Goal: Information Seeking & Learning: Find specific fact

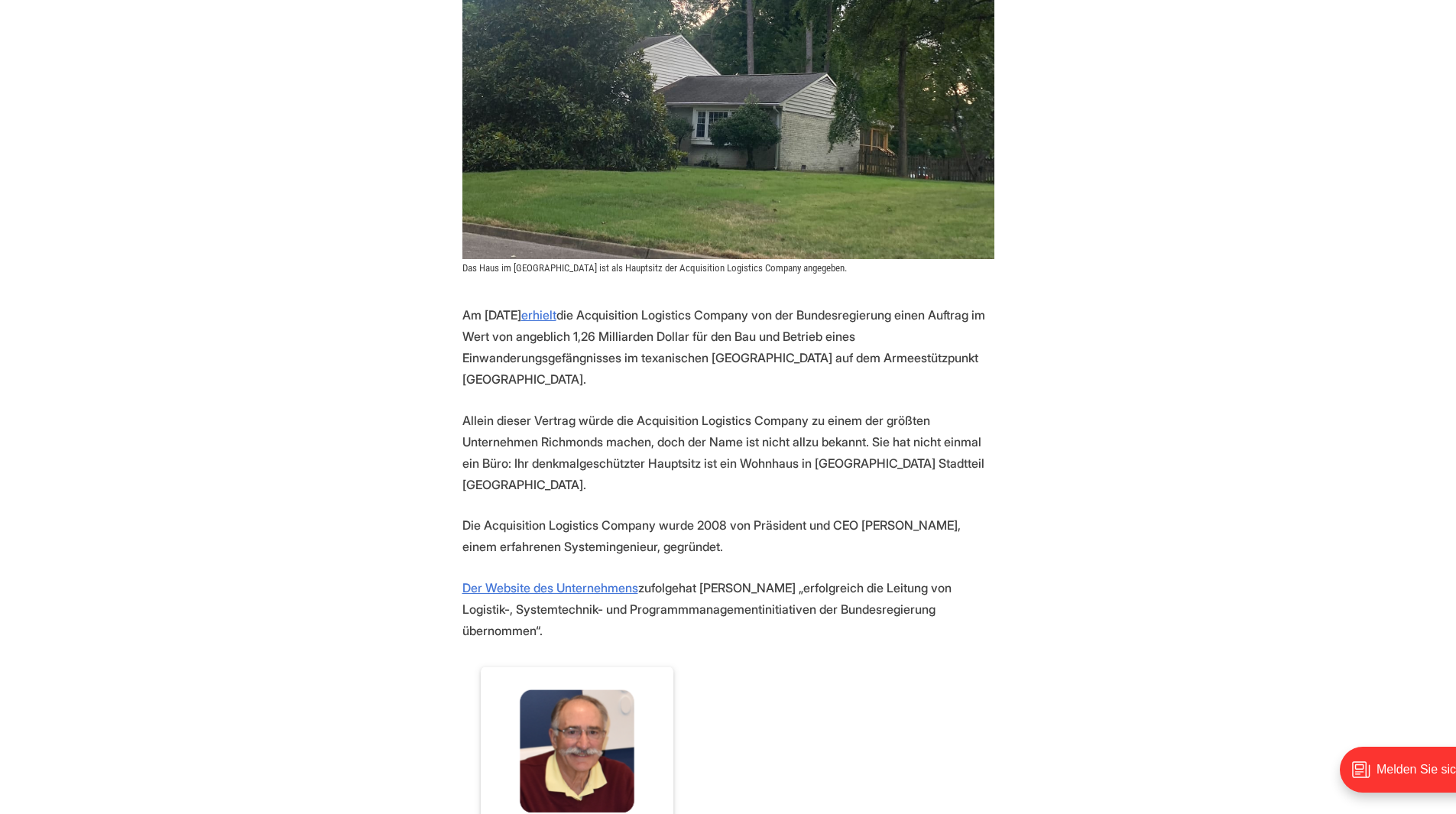
scroll to position [612, 0]
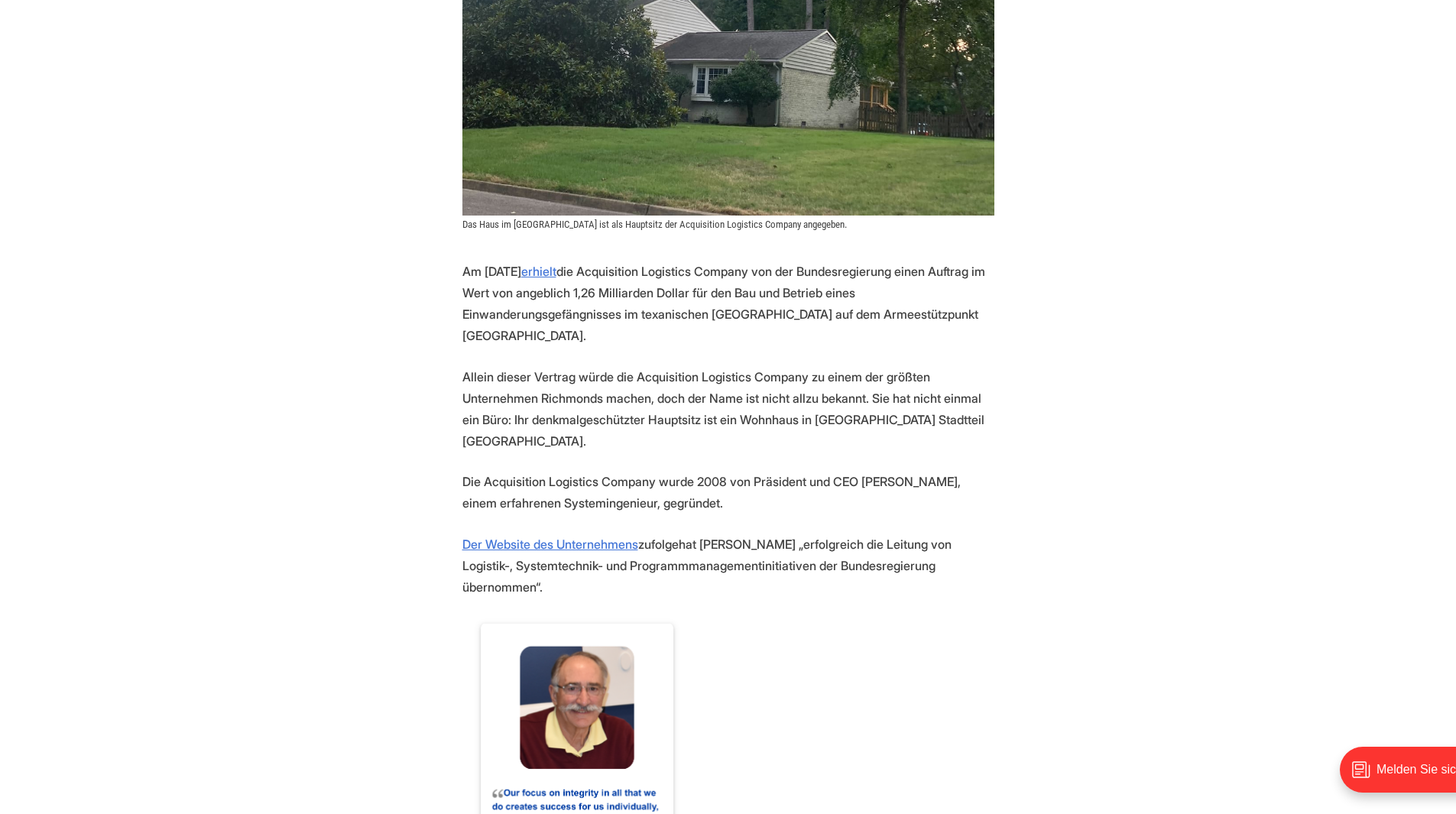
click at [831, 283] on font "die Acquisition Logistics Company von der Bundesregierung einen Auftrag im Wert…" at bounding box center [723, 303] width 523 height 80
drag, startPoint x: 570, startPoint y: 260, endPoint x: 649, endPoint y: 255, distance: 79.2
click at [649, 264] on font "die Acquisition Logistics Company von der Bundesregierung einen Auftrag im Wert…" at bounding box center [723, 303] width 523 height 80
copy font "1,26 Milliarden"
click at [845, 265] on font "die Acquisition Logistics Company von der Bundesregierung einen Auftrag im Wert…" at bounding box center [723, 303] width 523 height 80
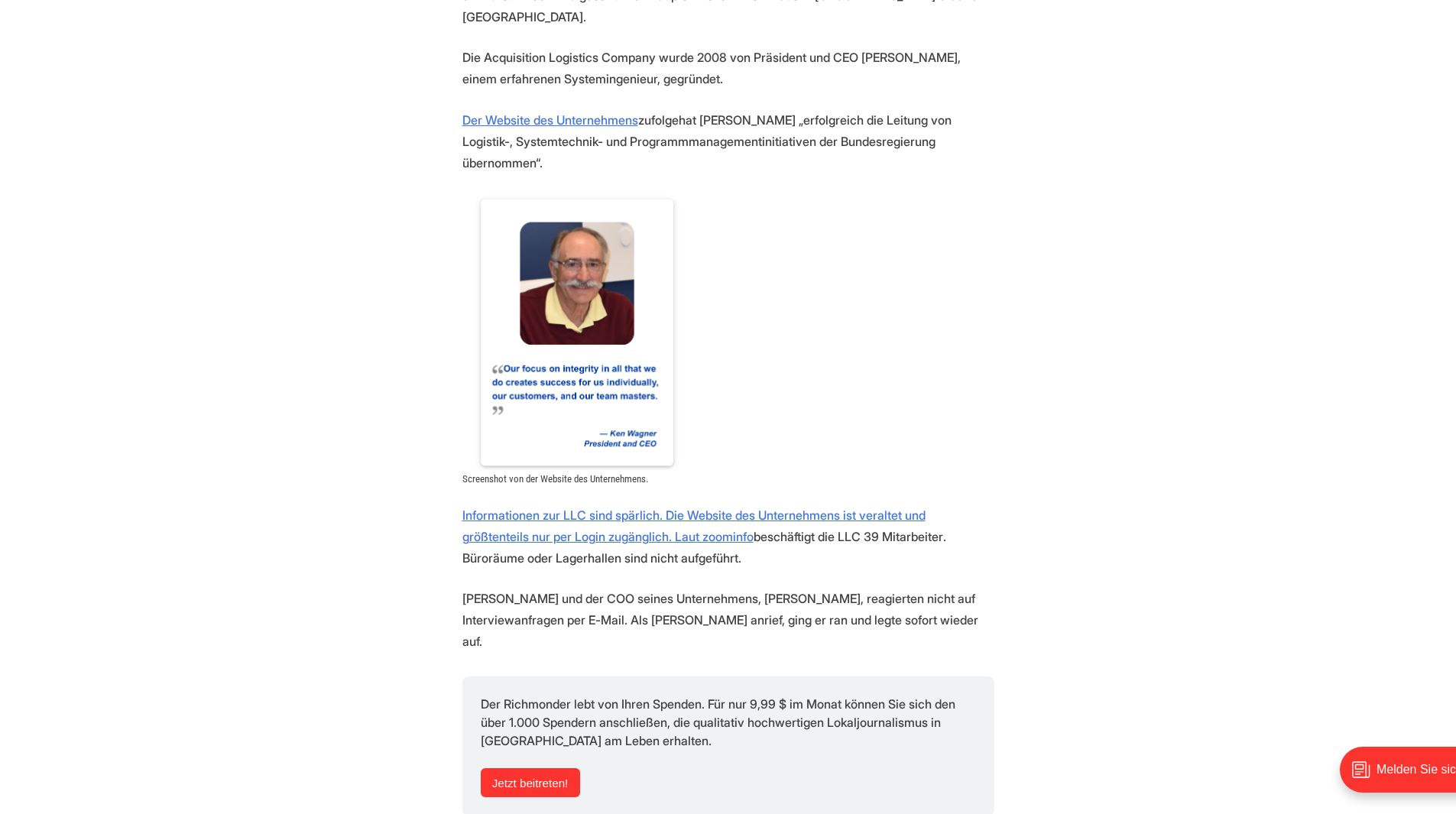
scroll to position [1070, 0]
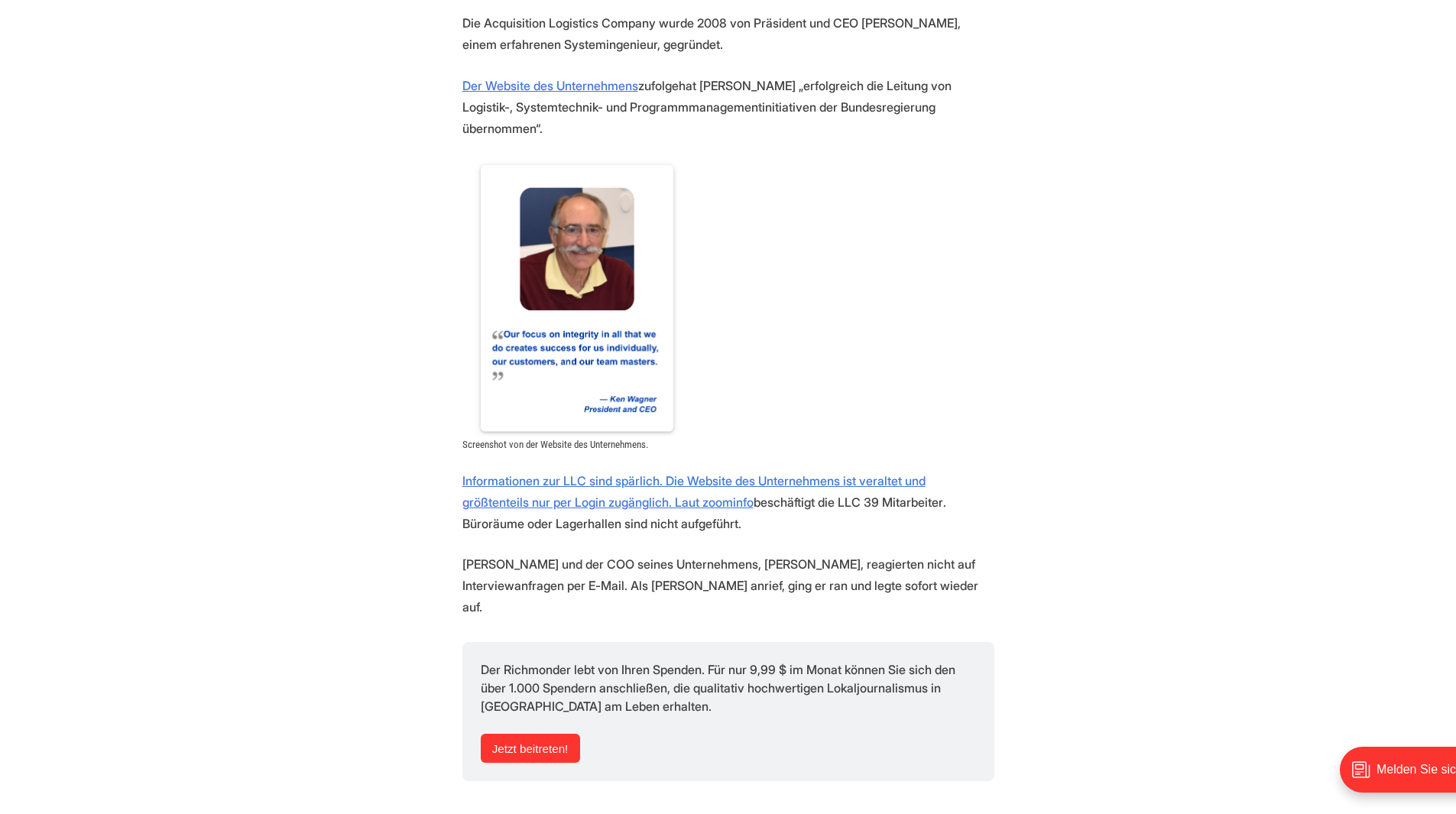
click at [564, 470] on p "Informationen zur LLC sind spärlich. Die Website des Unternehmens ist veraltet …" at bounding box center [728, 503] width 532 height 64
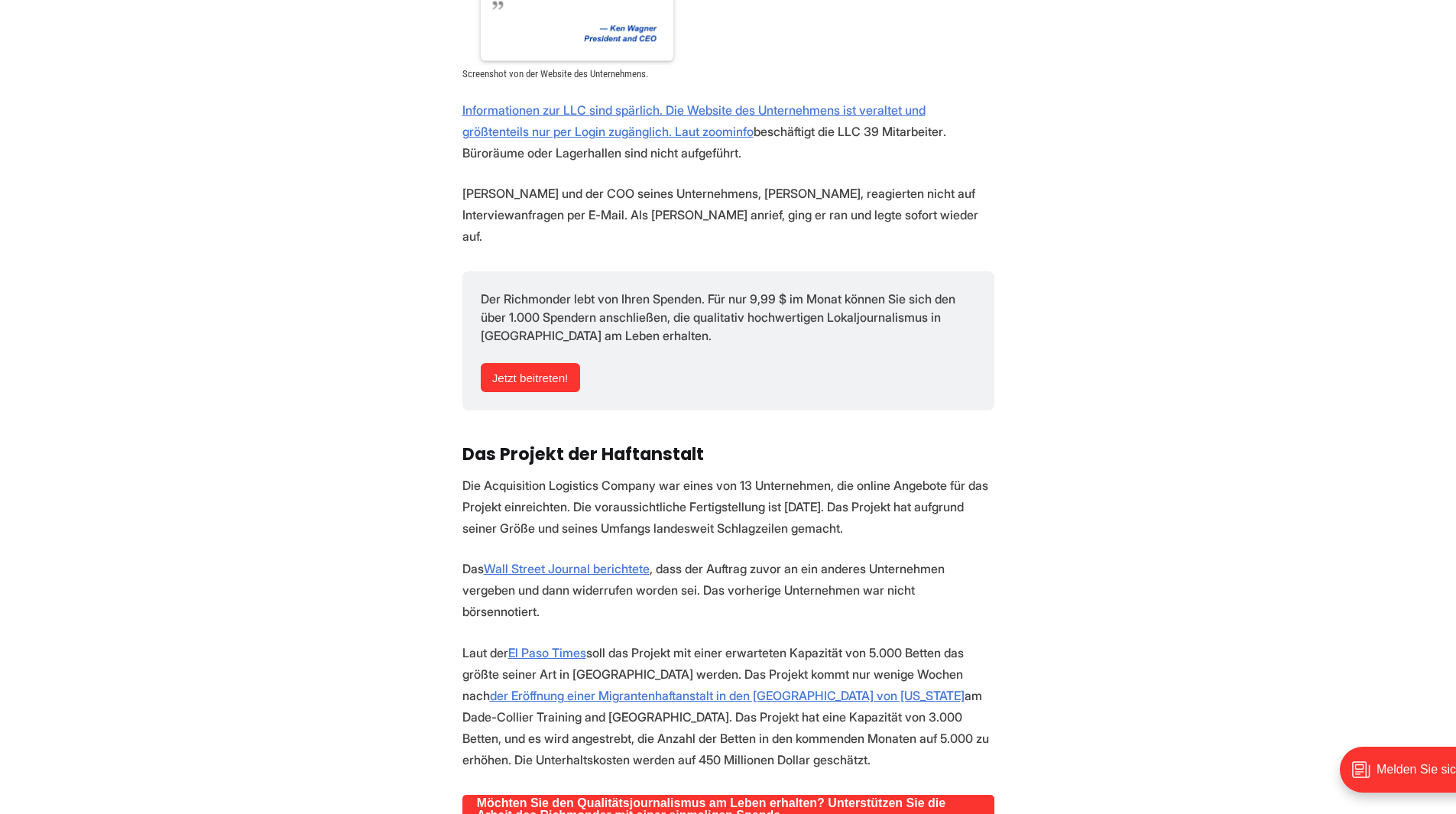
scroll to position [1223, 0]
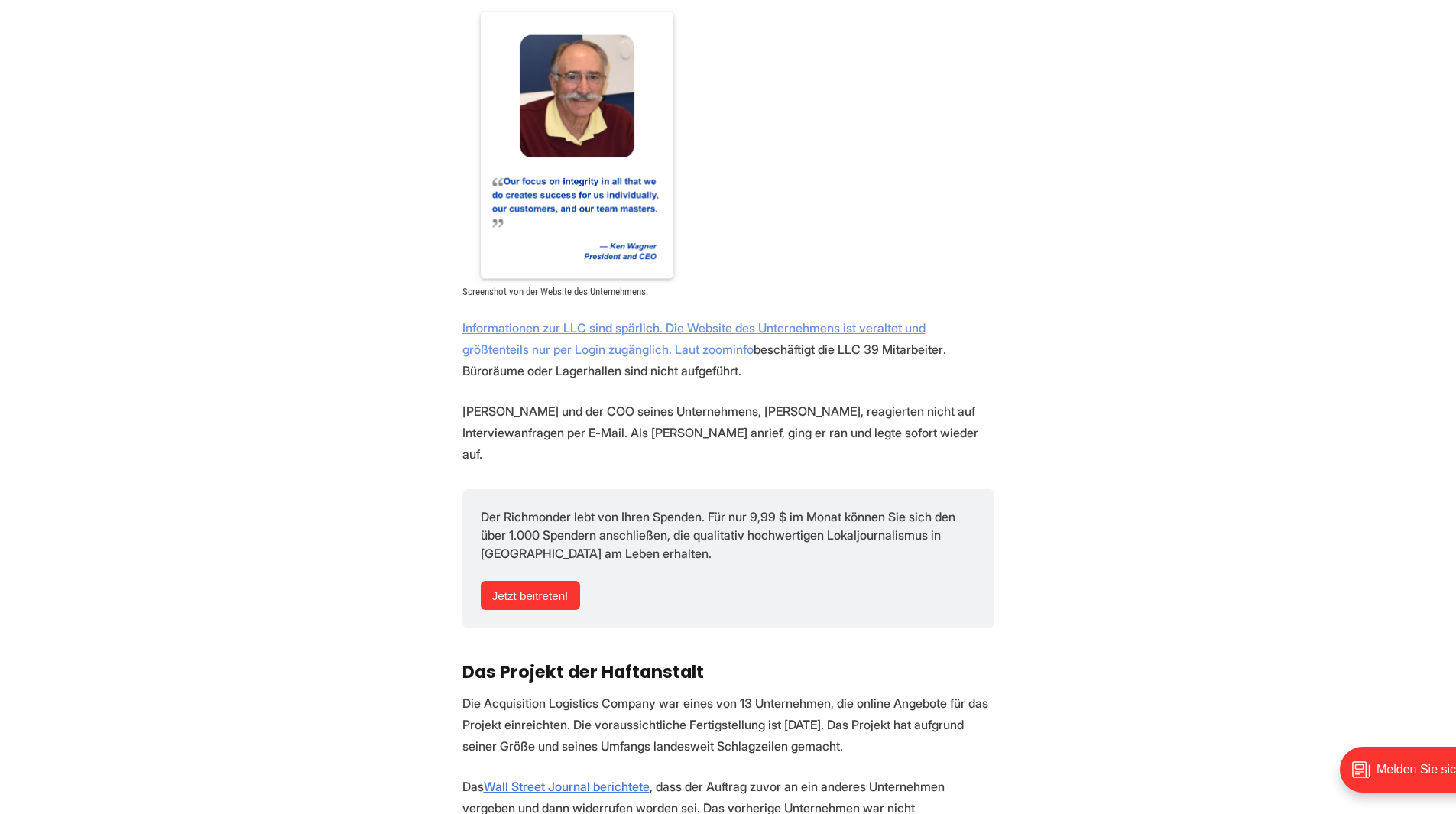
click at [647, 321] on font "Informationen zur LLC sind spärlich. Die Website des Unternehmens ist veraltet …" at bounding box center [694, 339] width 463 height 37
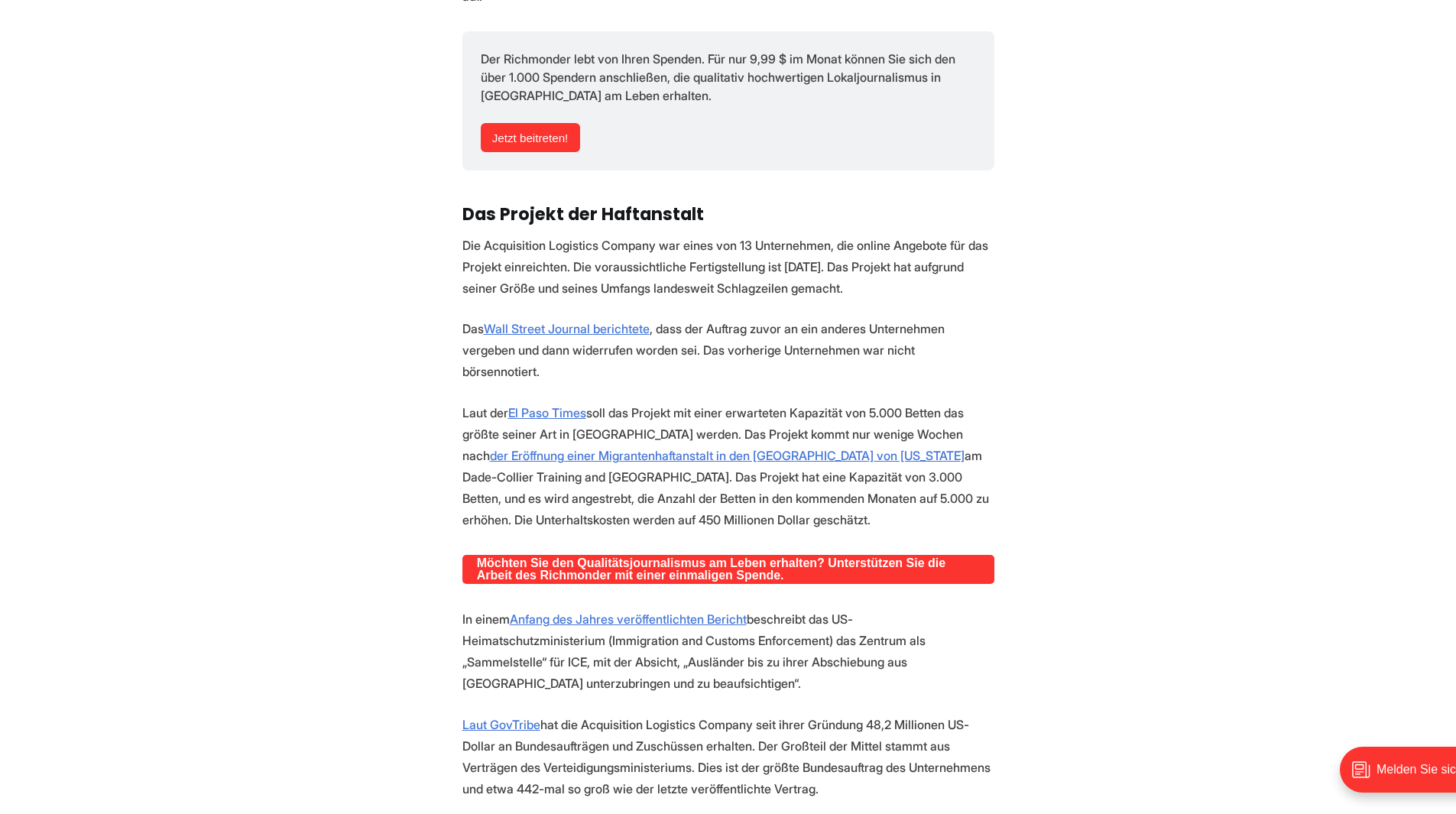
scroll to position [1681, 0]
click at [525, 717] on font "Laut GovTribe" at bounding box center [501, 724] width 78 height 16
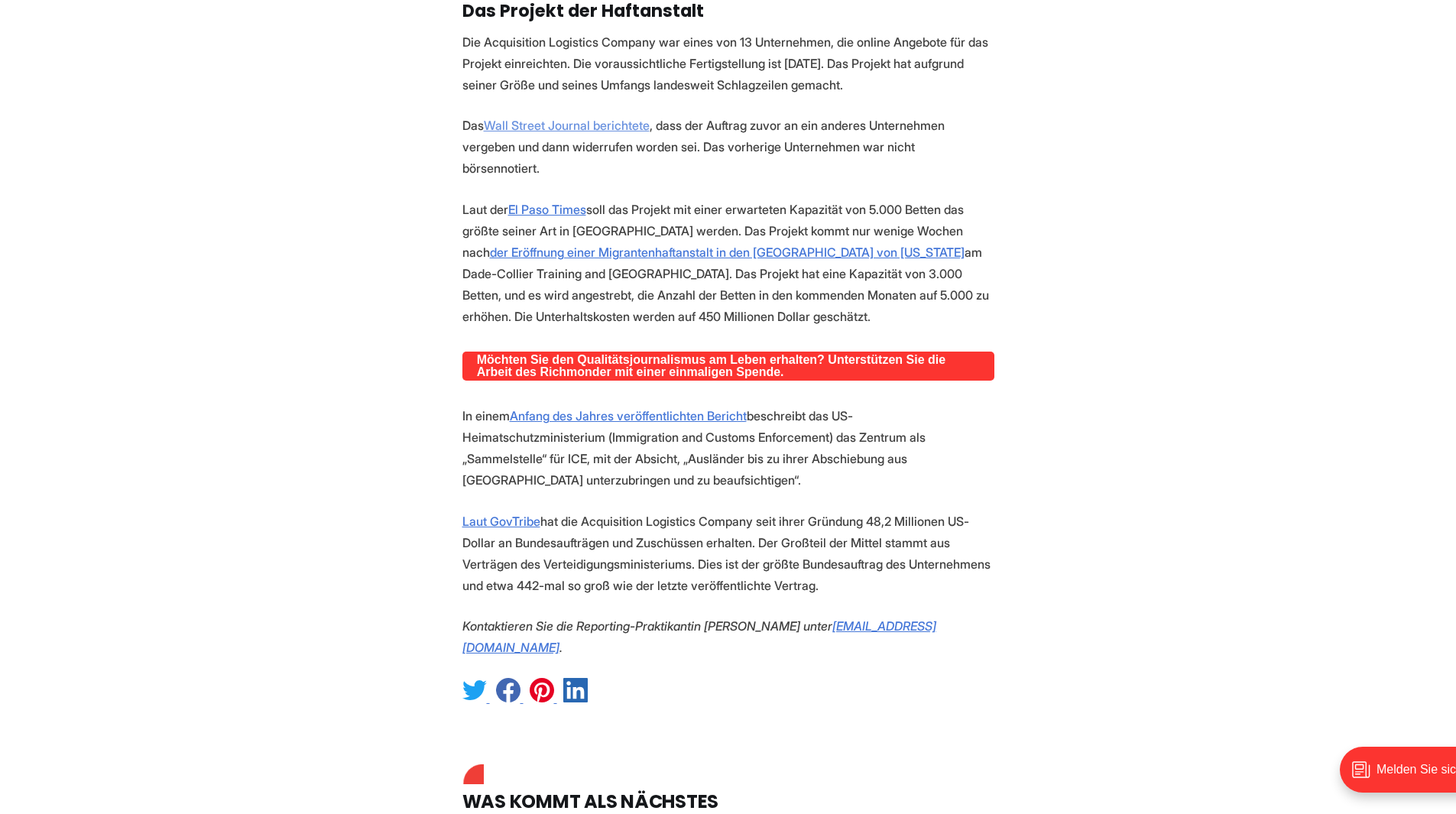
scroll to position [1911, 0]
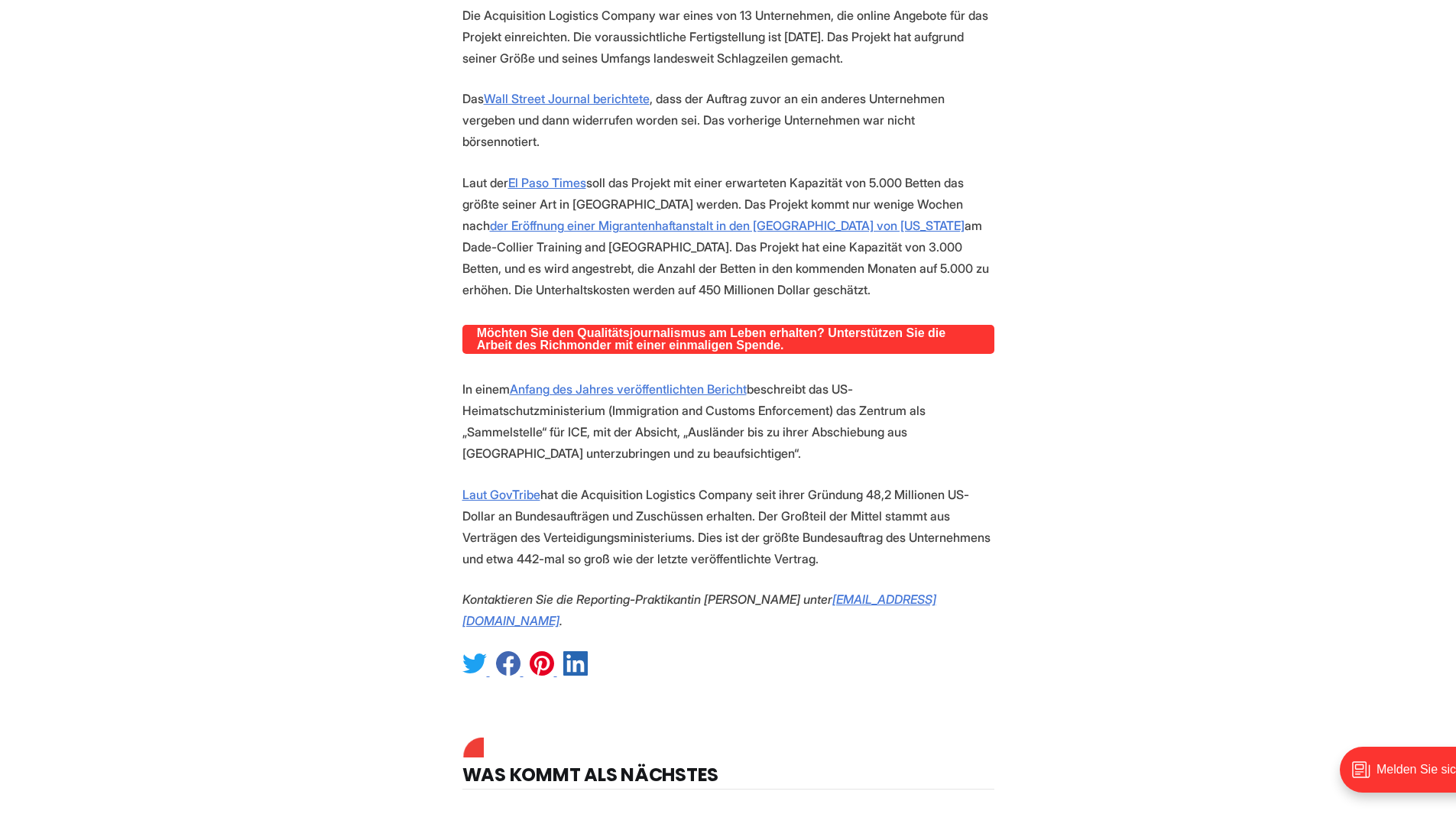
click at [628, 484] on p "Laut GovTribe hat die Acquisition Logistics Company seit ihrer Gründung 48,2 Mi…" at bounding box center [728, 526] width 532 height 85
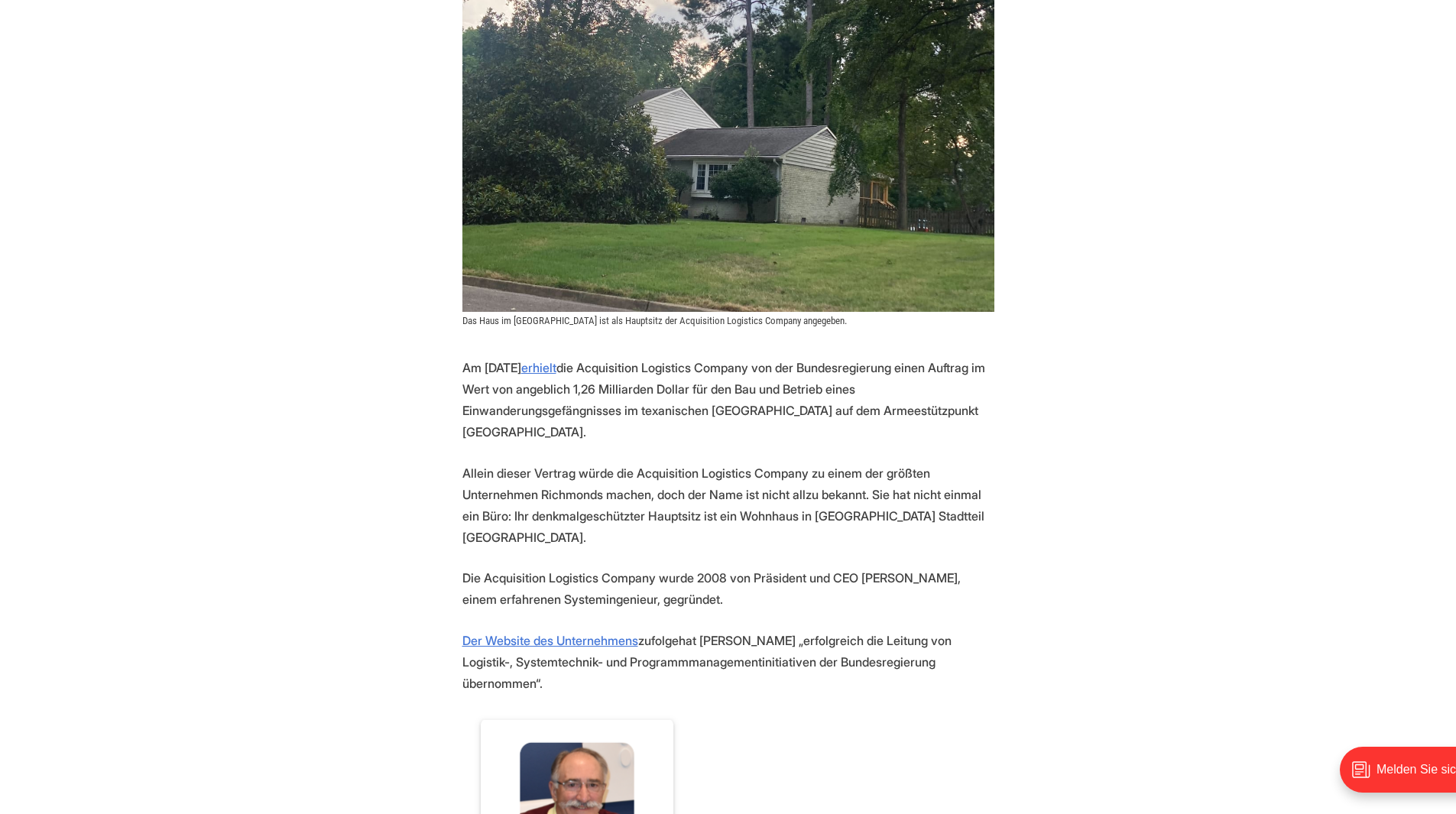
scroll to position [535, 0]
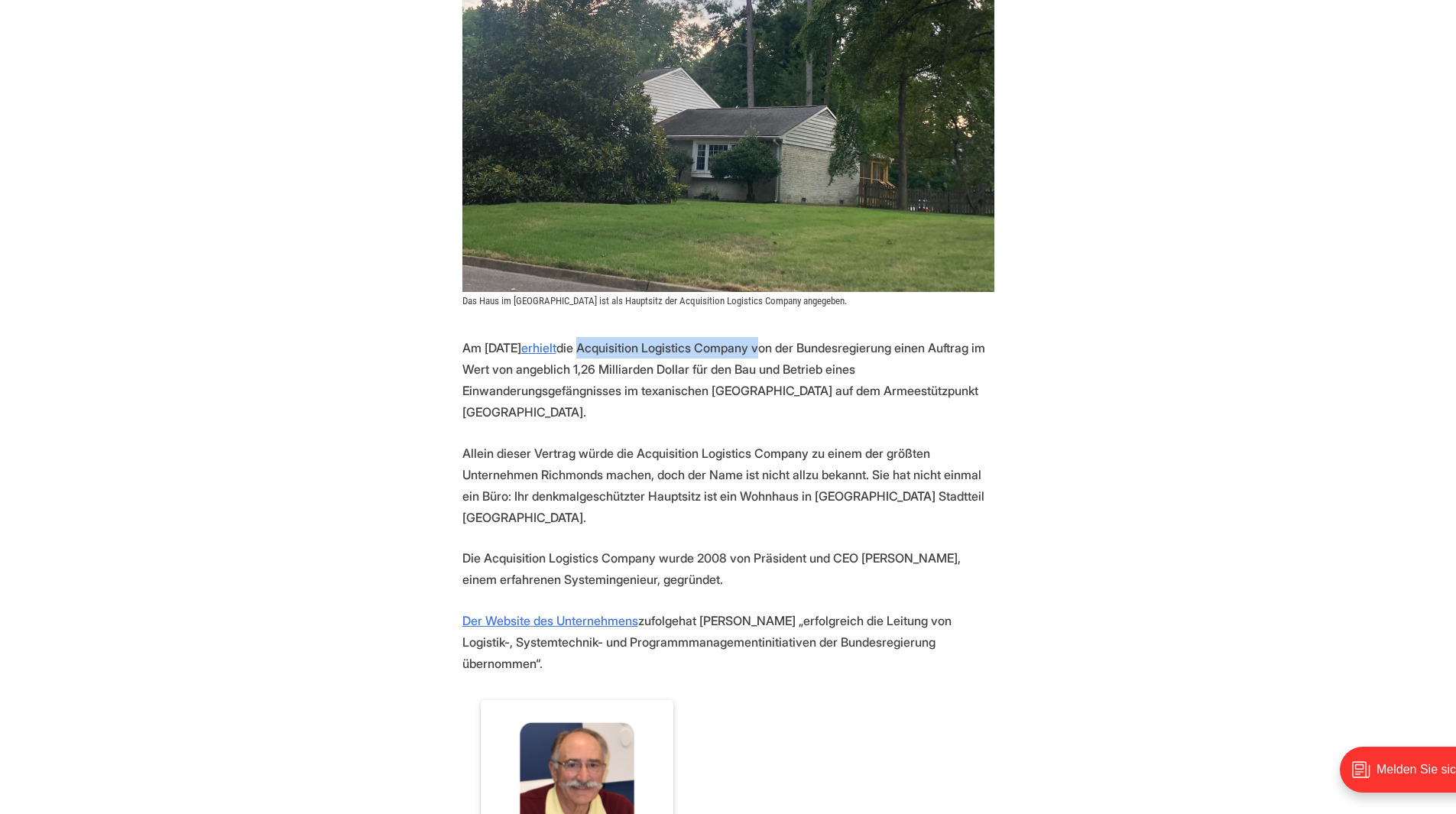
drag, startPoint x: 752, startPoint y: 312, endPoint x: 578, endPoint y: 308, distance: 174.0
click at [578, 337] on p "Am [DATE] erhielt die Acquisition Logistics Company von der Bundesregierung ein…" at bounding box center [728, 379] width 532 height 85
copy font "Acquisition Logistics Company"
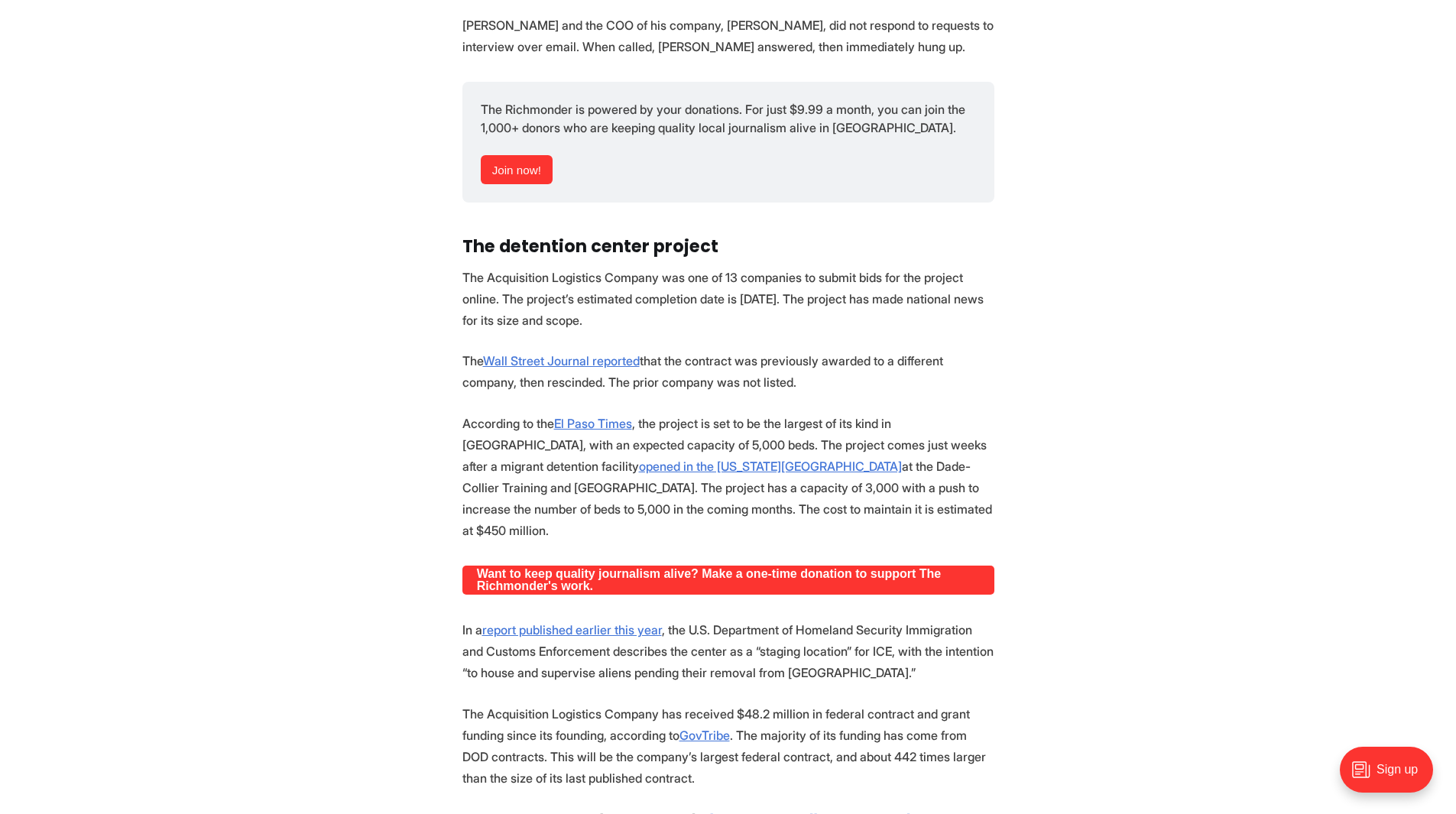
scroll to position [1529, 0]
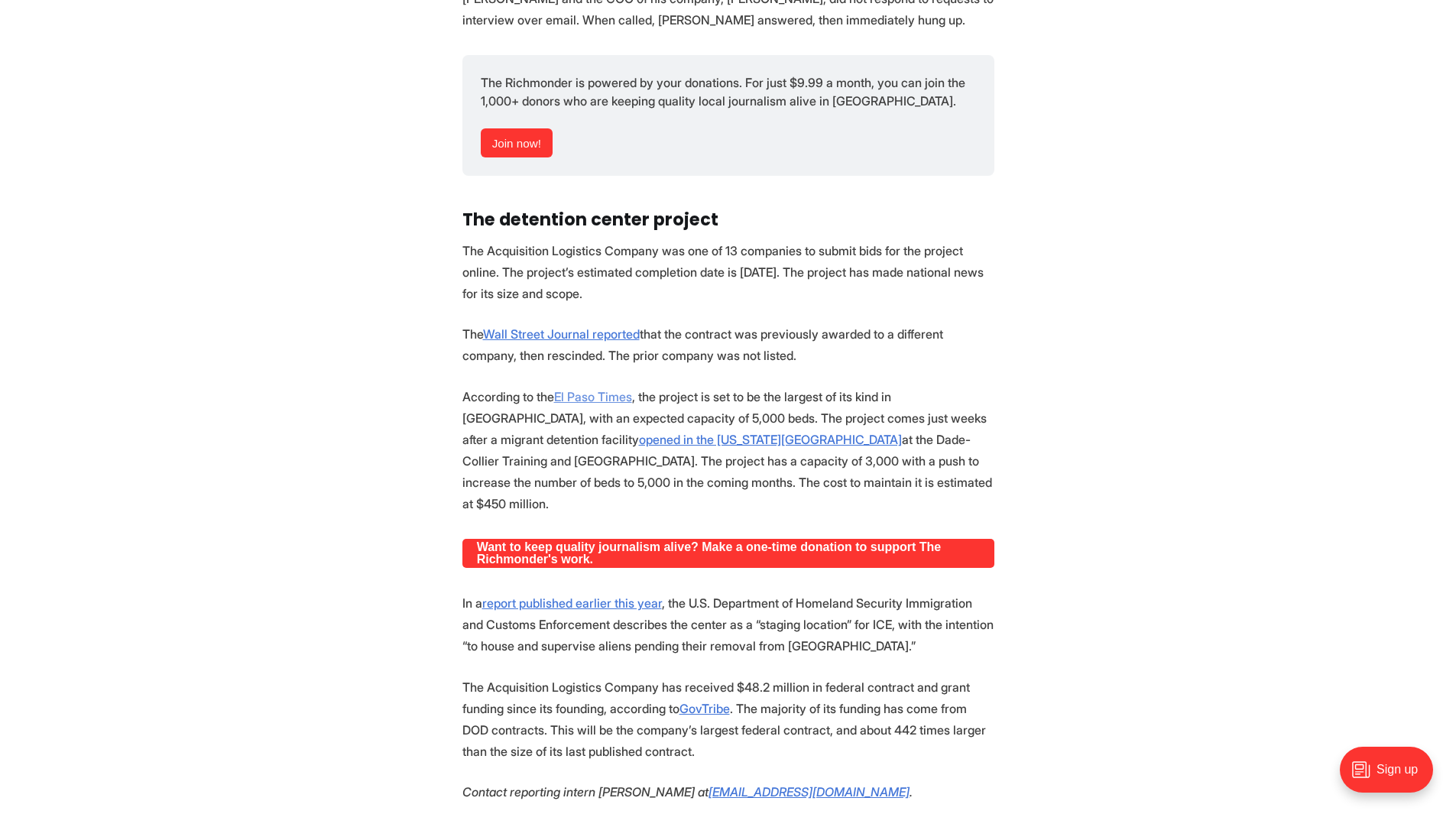
click at [574, 389] on link "El Paso Times" at bounding box center [593, 396] width 78 height 16
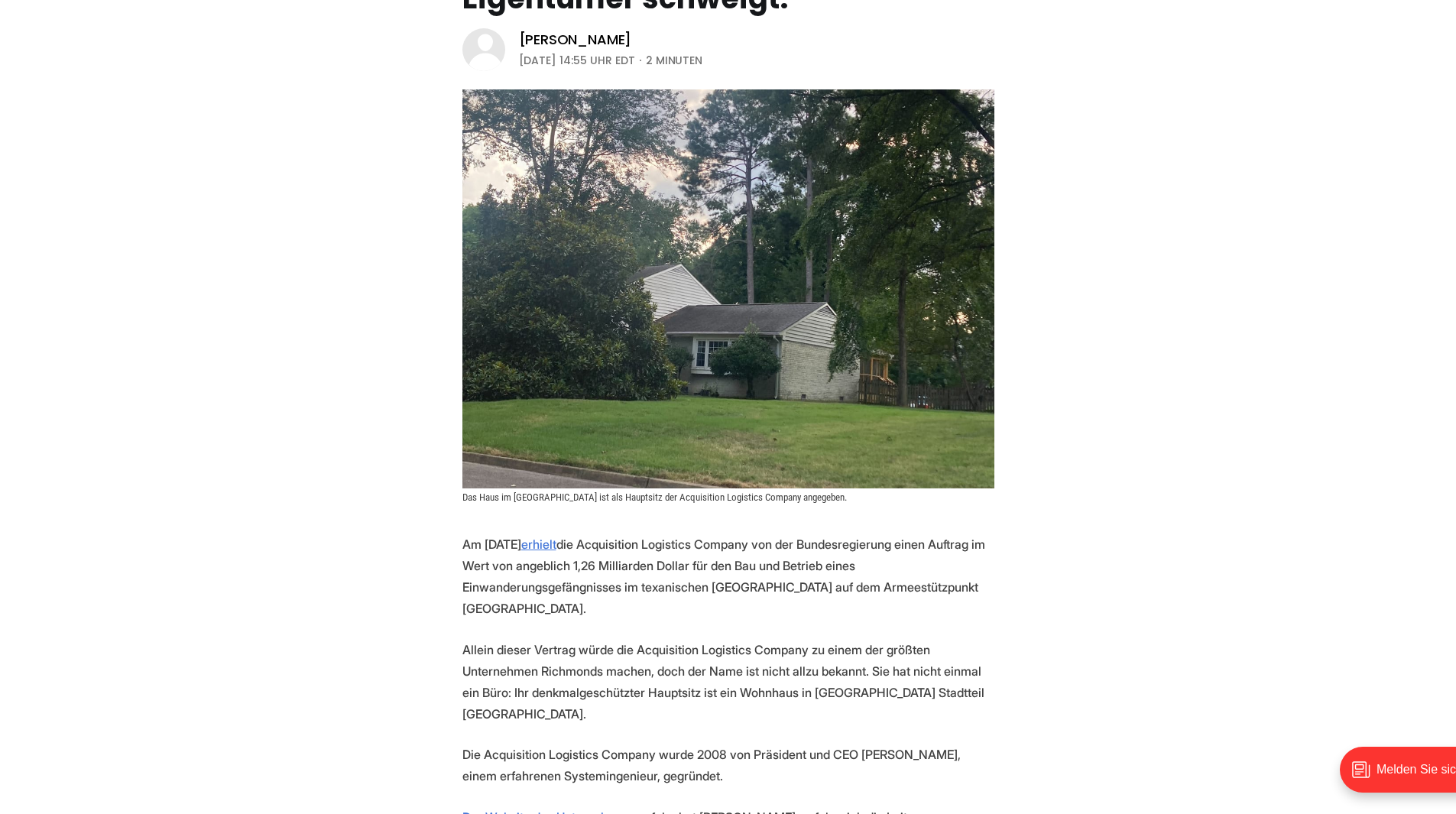
scroll to position [458, 0]
